Goal: Browse casually

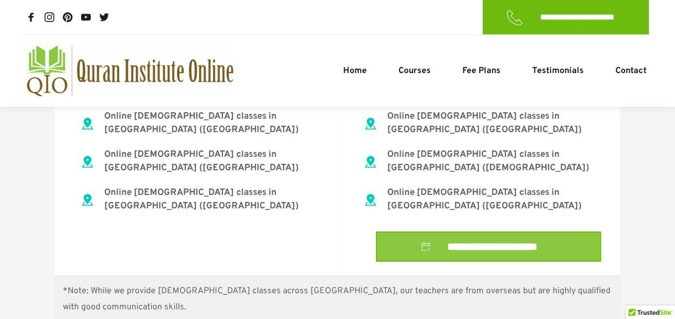
scroll to position [4310, 0]
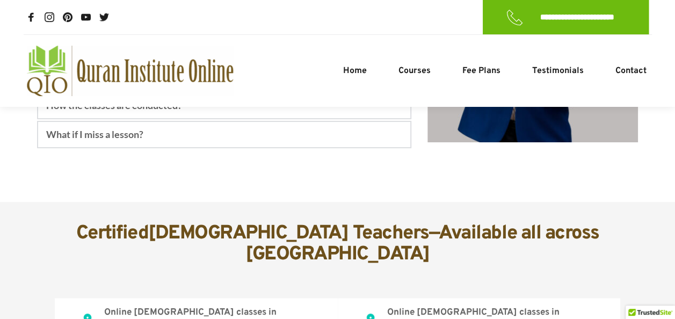
scroll to position [4070, 0]
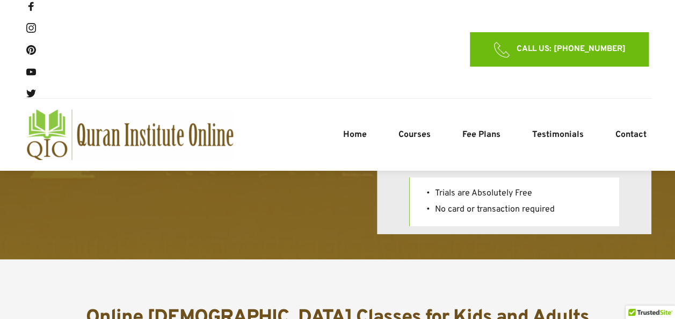
scroll to position [244, 0]
